Goal: Information Seeking & Learning: Compare options

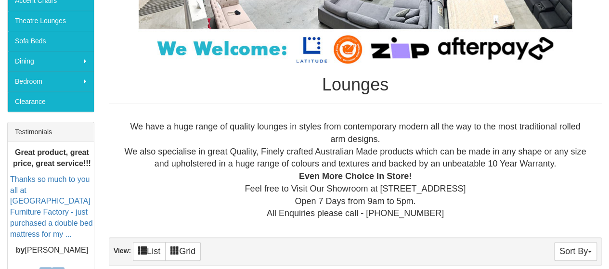
scroll to position [434, 0]
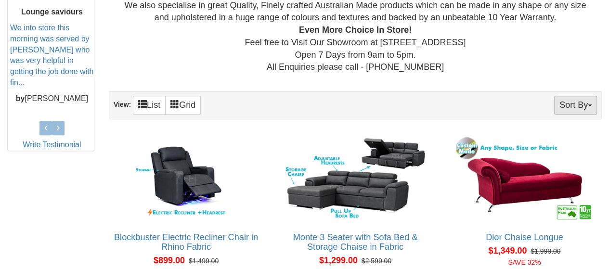
click at [578, 105] on button "Sort By" at bounding box center [575, 105] width 43 height 19
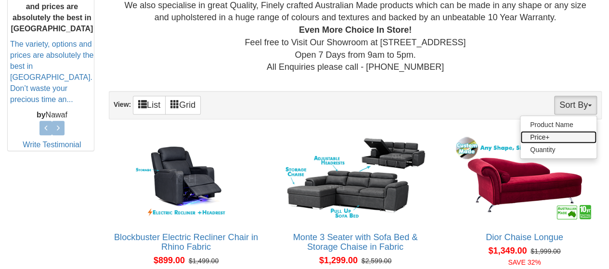
click at [543, 135] on link "Price+" at bounding box center [559, 137] width 76 height 13
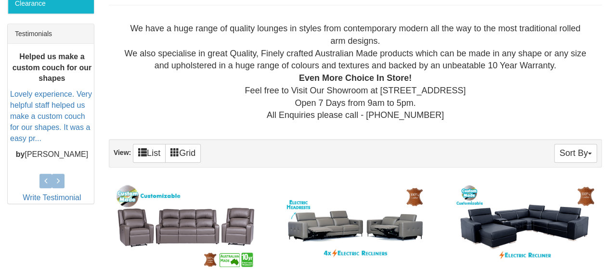
scroll to position [530, 0]
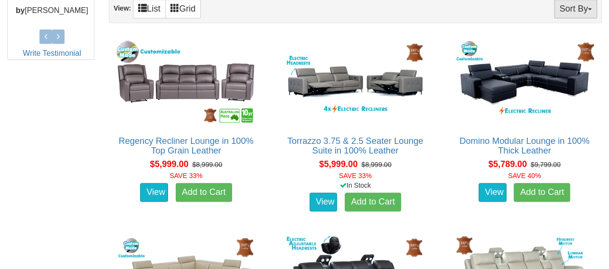
click at [584, 6] on button "Sort By" at bounding box center [575, 9] width 43 height 19
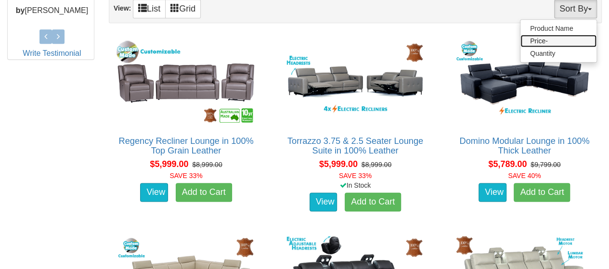
click at [552, 36] on link "Price-" at bounding box center [559, 41] width 76 height 13
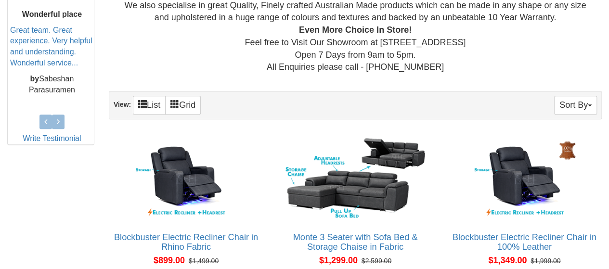
scroll to position [530, 0]
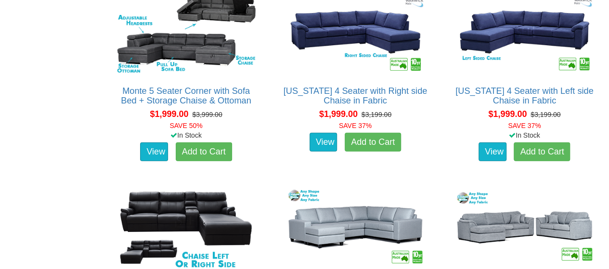
scroll to position [1252, 0]
